Goal: Book appointment/travel/reservation

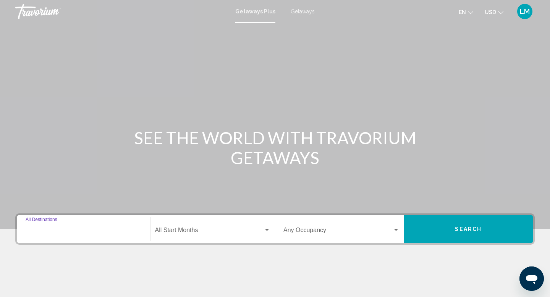
click at [88, 231] on input "Destination All Destinations" at bounding box center [84, 231] width 116 height 7
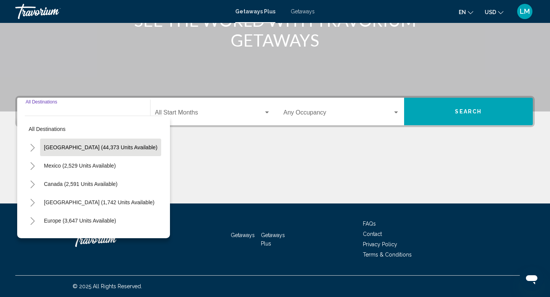
click at [89, 143] on button "[GEOGRAPHIC_DATA] (44,373 units available)" at bounding box center [100, 148] width 121 height 18
type input "**********"
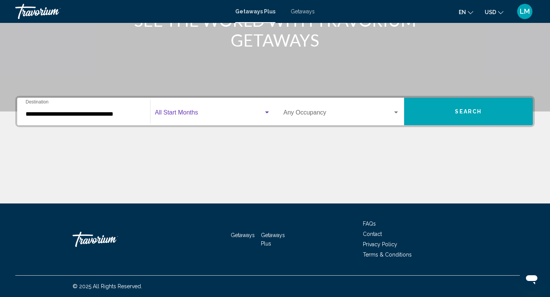
click at [192, 117] on span "Search widget" at bounding box center [209, 114] width 109 height 7
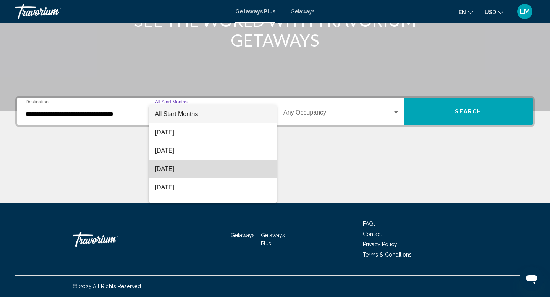
click at [180, 167] on span "[DATE]" at bounding box center [213, 169] width 116 height 18
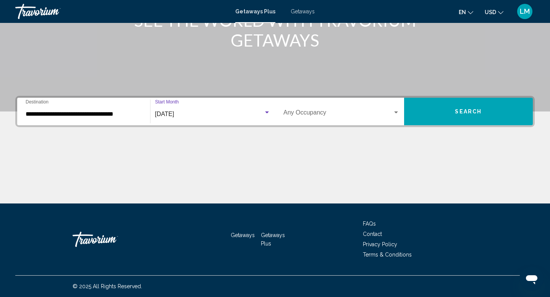
click at [393, 112] on div "Search widget" at bounding box center [396, 113] width 7 height 6
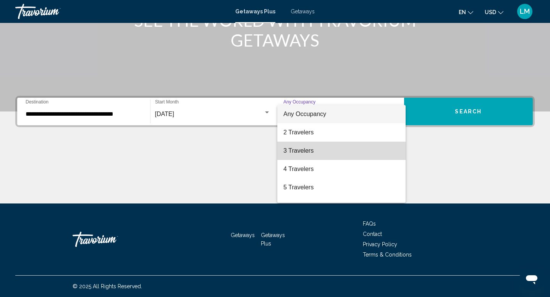
click at [342, 153] on span "3 Travelers" at bounding box center [341, 151] width 116 height 18
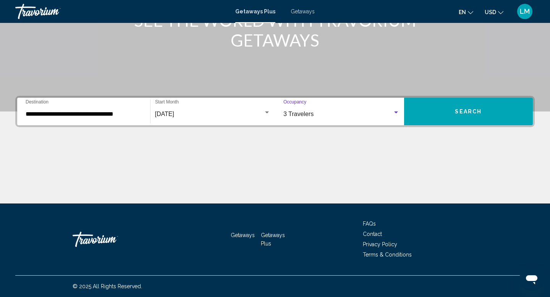
click at [464, 113] on span "Search" at bounding box center [468, 112] width 27 height 6
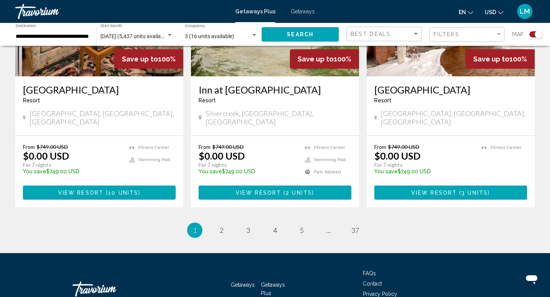
scroll to position [1184, 0]
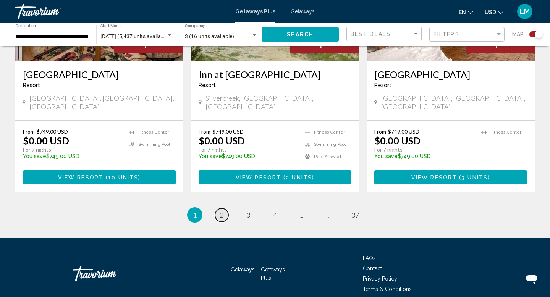
click at [221, 211] on span "2" at bounding box center [222, 215] width 4 height 8
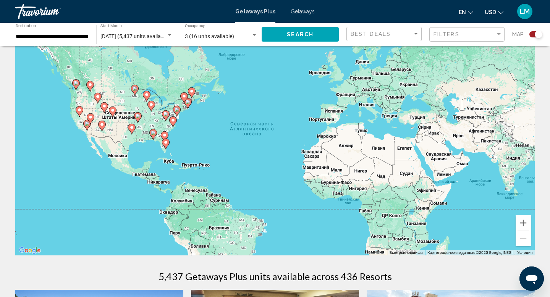
scroll to position [24, 0]
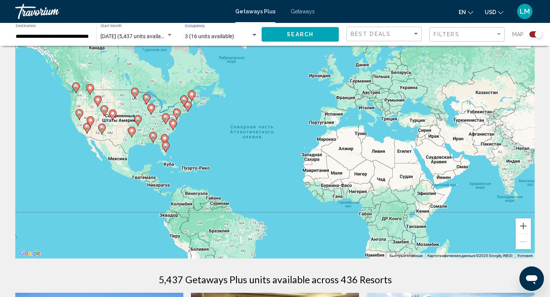
click at [254, 36] on div "Search widget" at bounding box center [254, 35] width 7 height 6
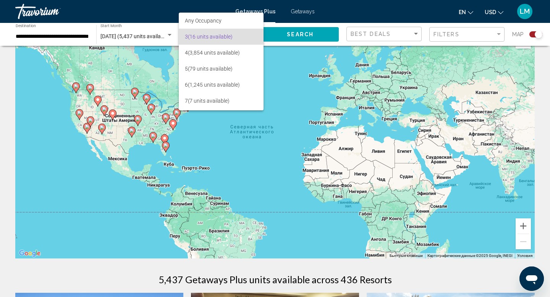
click at [292, 67] on div at bounding box center [275, 148] width 550 height 297
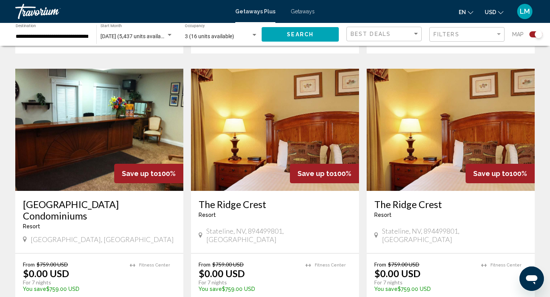
scroll to position [1149, 0]
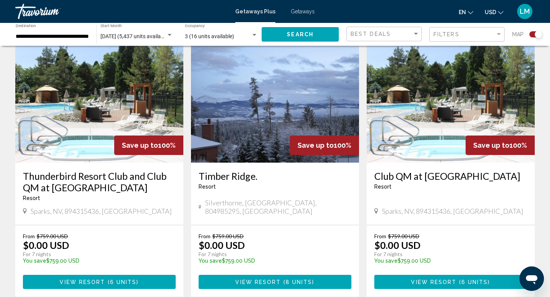
scroll to position [816, 0]
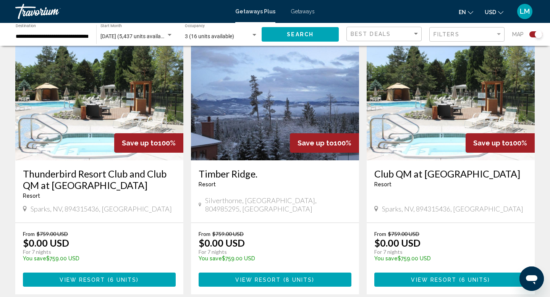
click at [102, 277] on span "View Resort" at bounding box center [82, 280] width 45 height 6
